Goal: Information Seeking & Learning: Learn about a topic

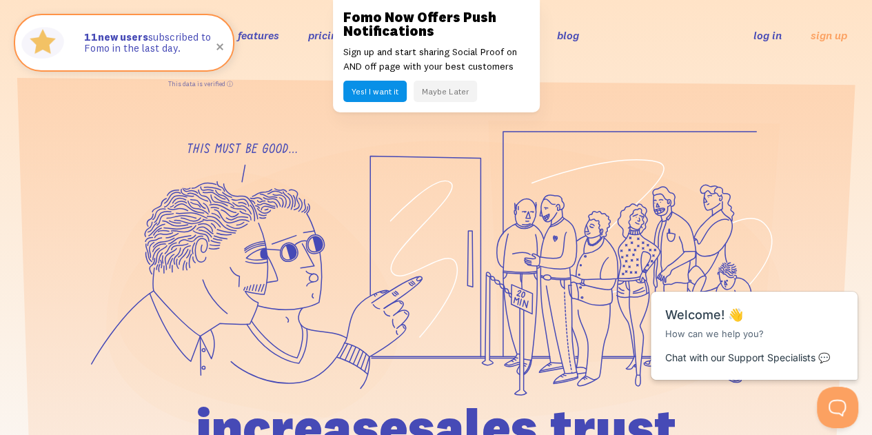
click at [451, 96] on button "Maybe Later" at bounding box center [445, 91] width 63 height 21
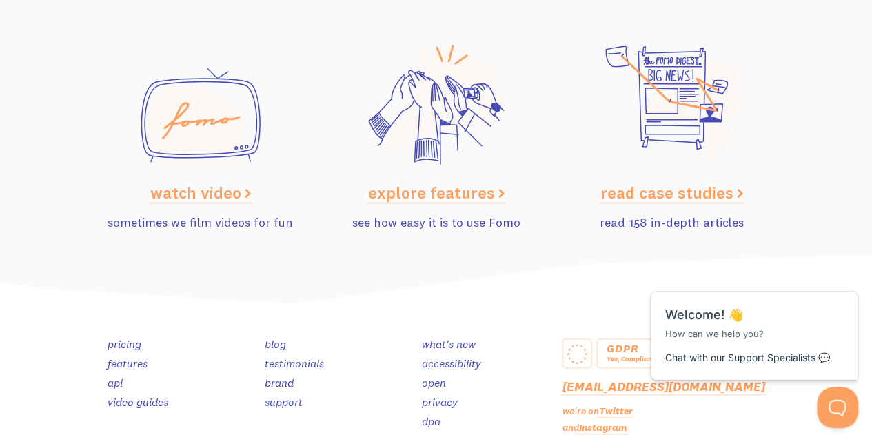
scroll to position [6946, 0]
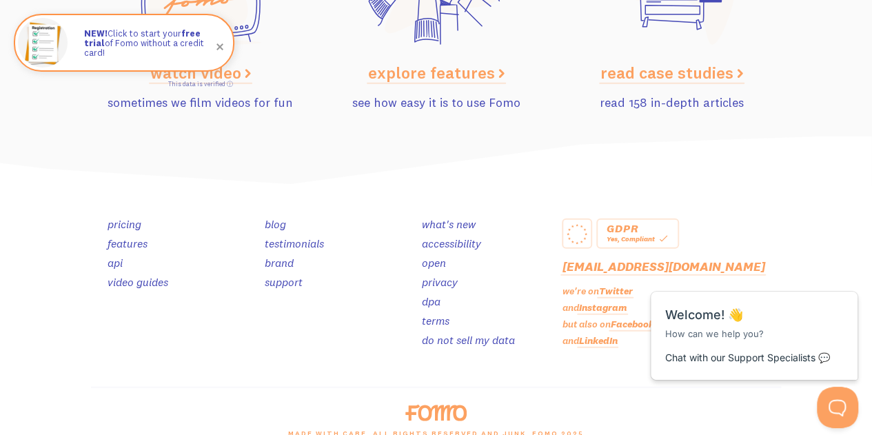
click at [125, 217] on link "pricing" at bounding box center [125, 224] width 34 height 14
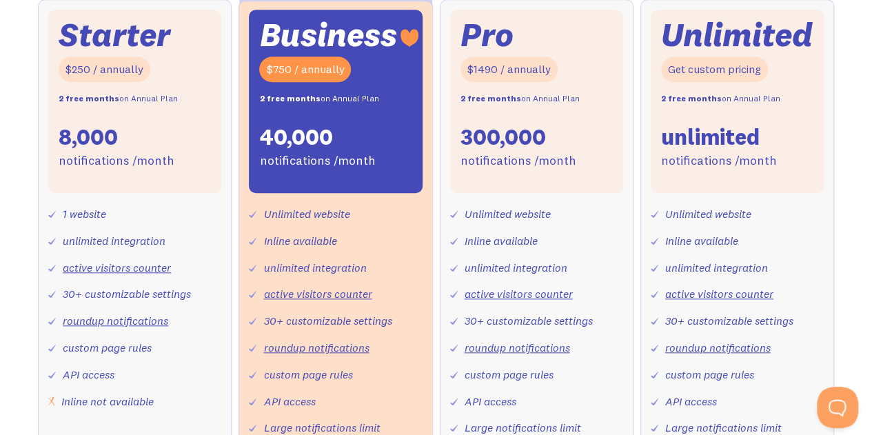
scroll to position [345, 0]
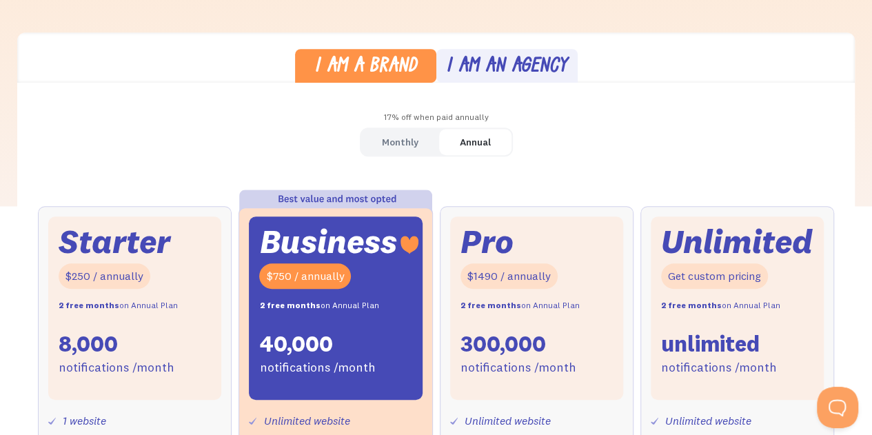
click at [394, 141] on div "Monthly" at bounding box center [400, 142] width 37 height 20
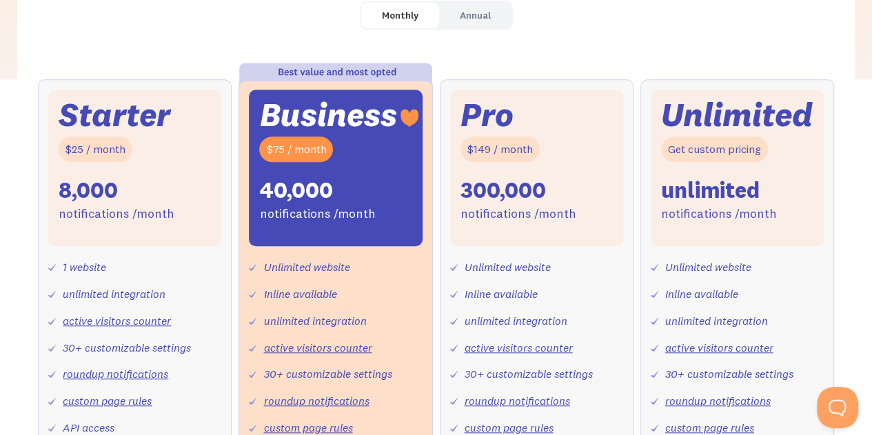
scroll to position [0, 0]
